Goal: Information Seeking & Learning: Learn about a topic

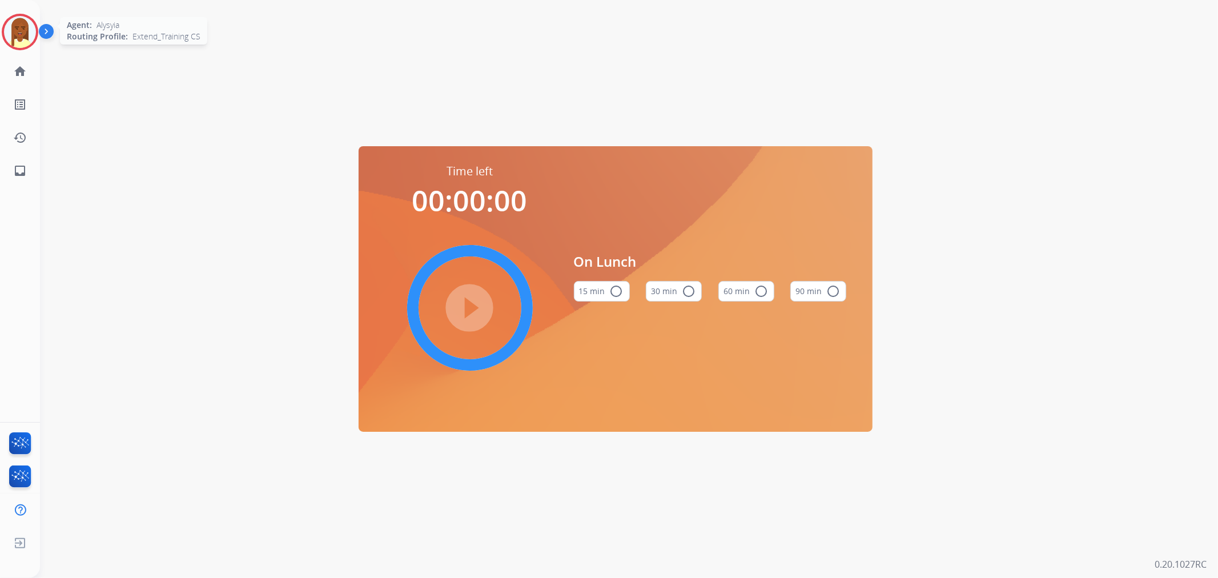
click at [15, 23] on img at bounding box center [20, 32] width 32 height 32
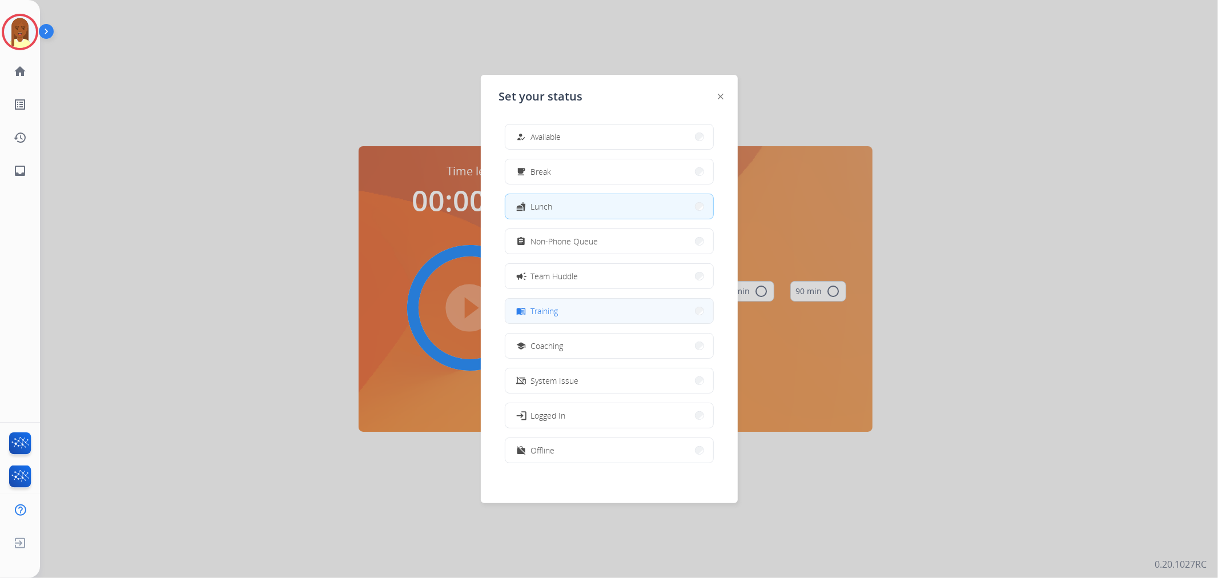
click at [561, 309] on button "menu_book Training" at bounding box center [609, 311] width 208 height 25
